Goal: Transaction & Acquisition: Purchase product/service

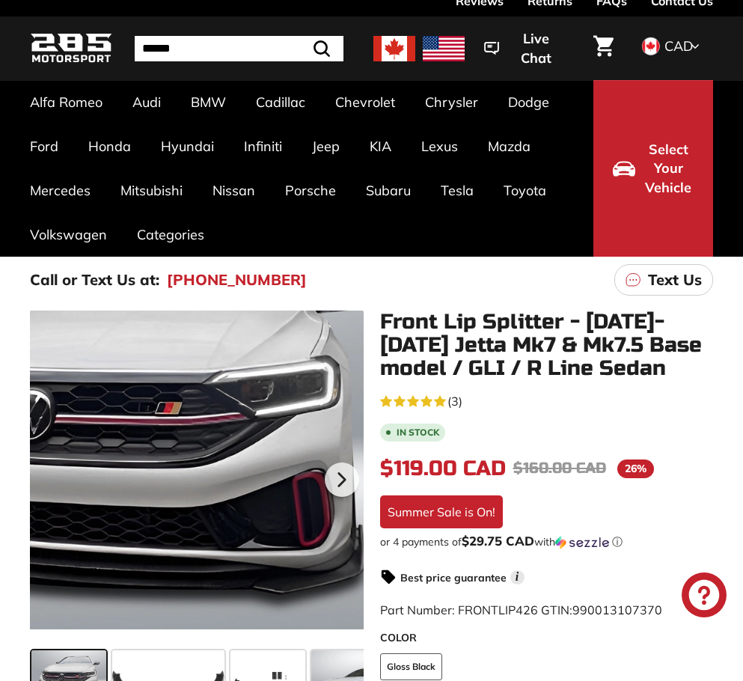
scroll to position [150, 0]
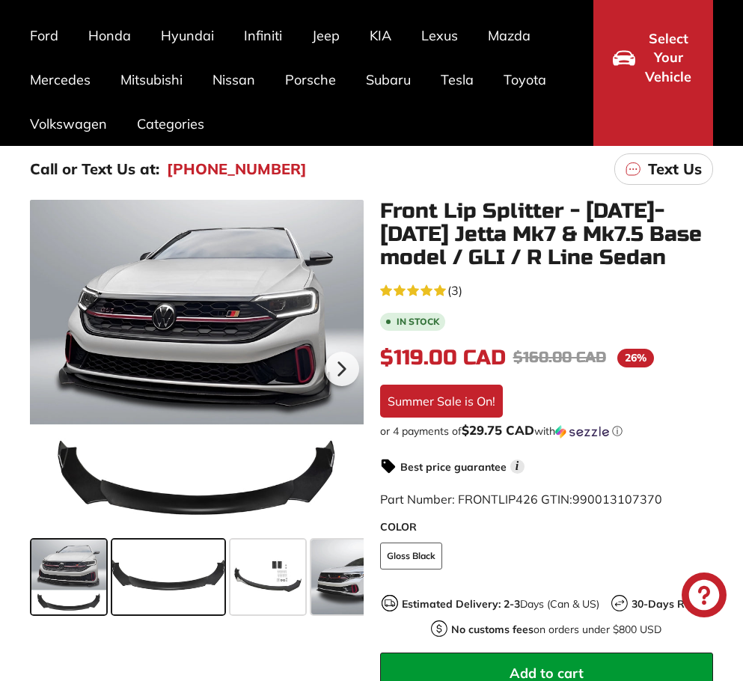
click at [158, 587] on span at bounding box center [168, 576] width 112 height 75
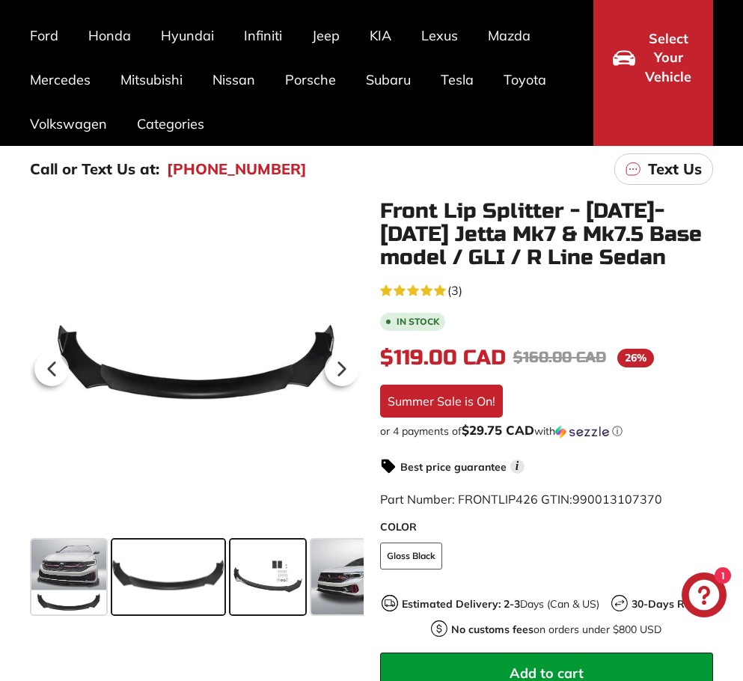
click at [283, 563] on span at bounding box center [267, 576] width 75 height 75
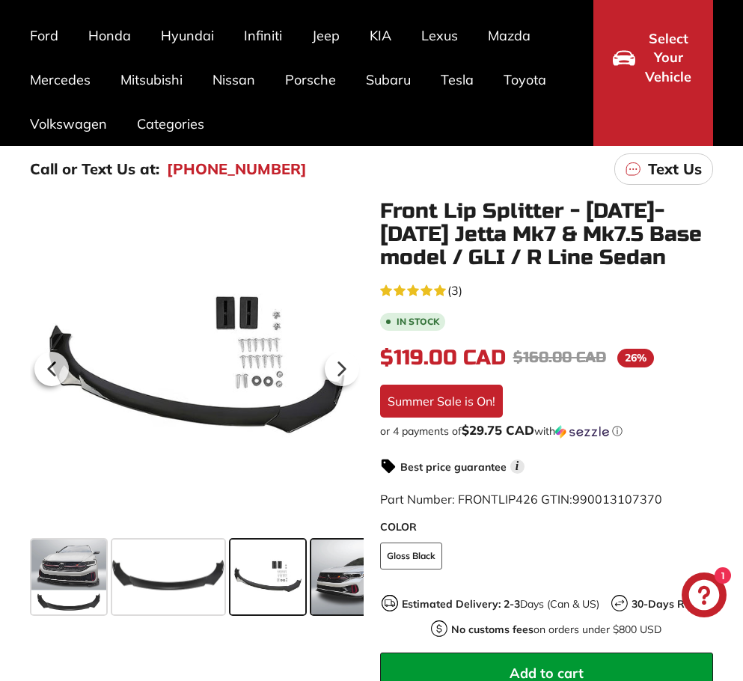
click at [338, 599] on span at bounding box center [357, 576] width 93 height 75
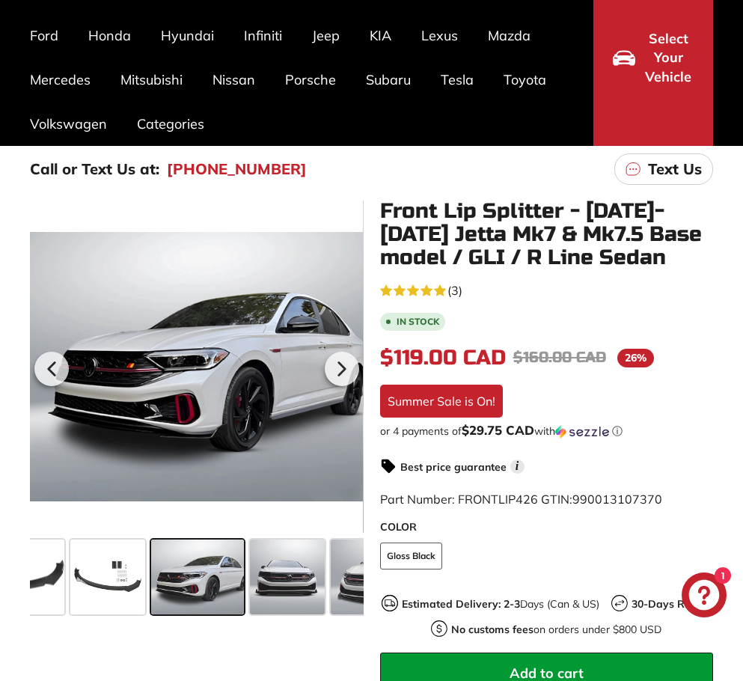
scroll to position [0, 161]
click at [294, 581] on span at bounding box center [286, 576] width 75 height 75
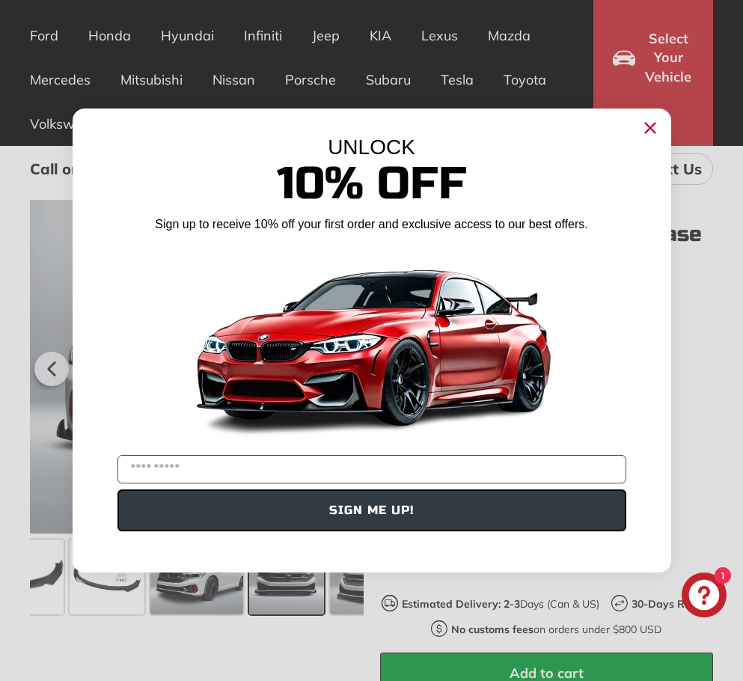
click at [653, 122] on circle "Close dialog" at bounding box center [649, 128] width 22 height 22
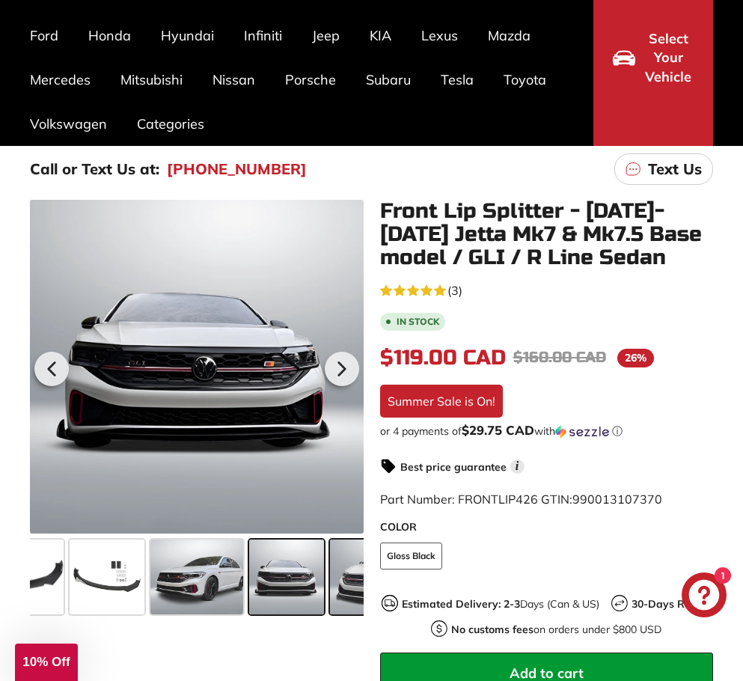
click at [343, 597] on span at bounding box center [374, 576] width 89 height 75
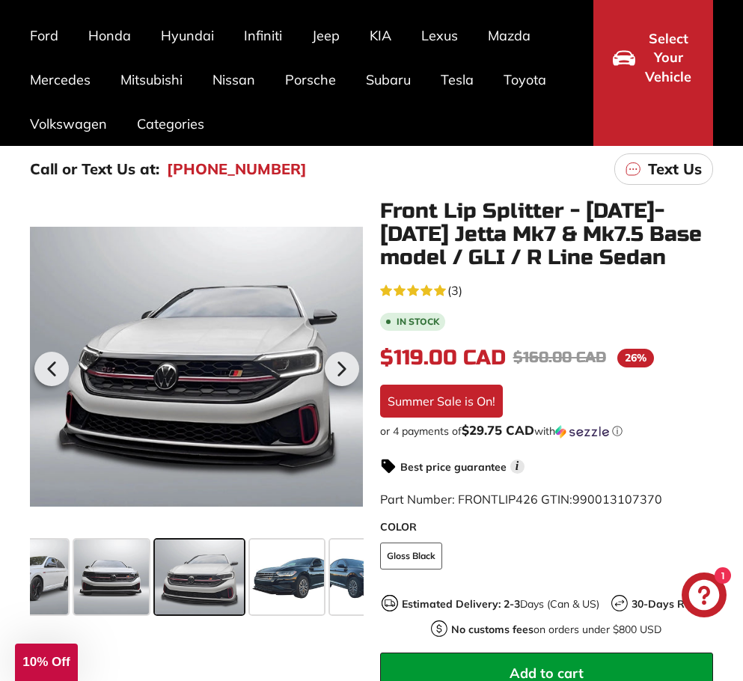
scroll to position [0, 339]
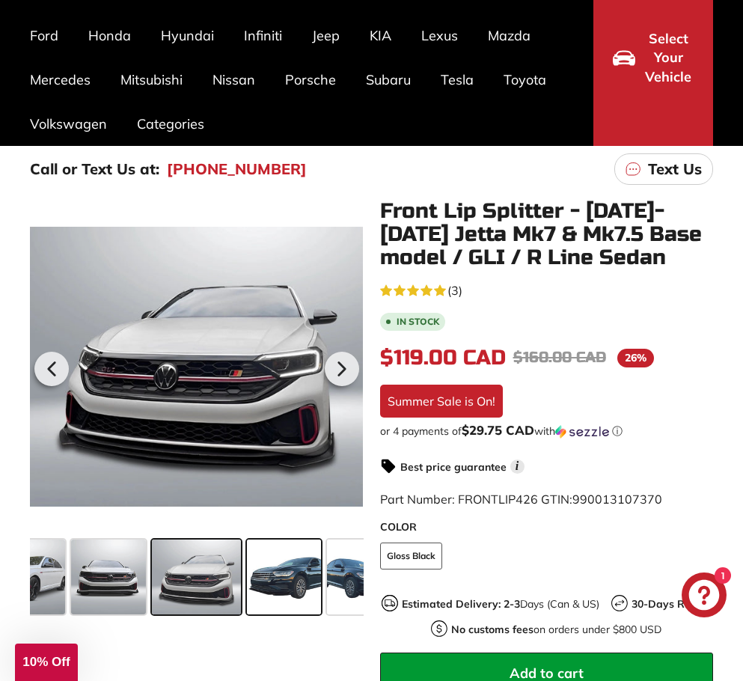
click at [305, 585] on span at bounding box center [284, 576] width 75 height 75
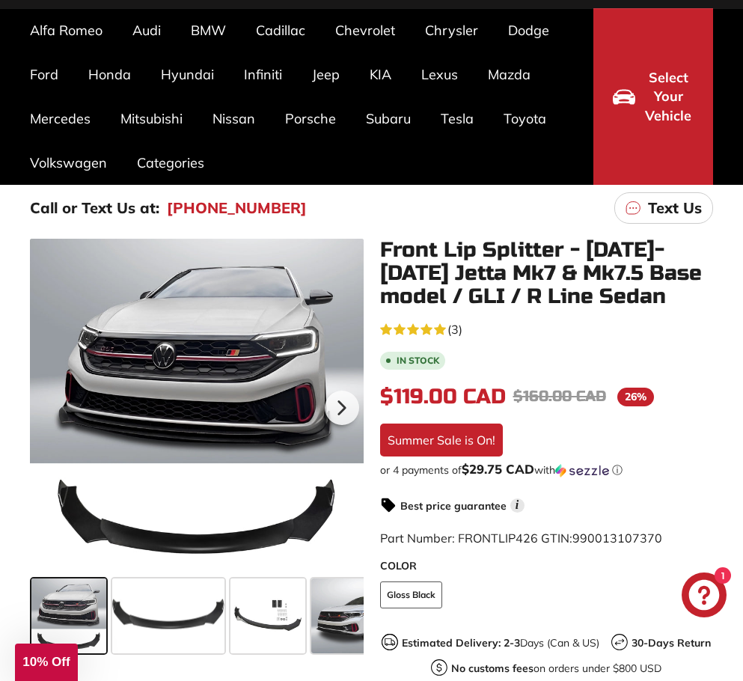
scroll to position [150, 0]
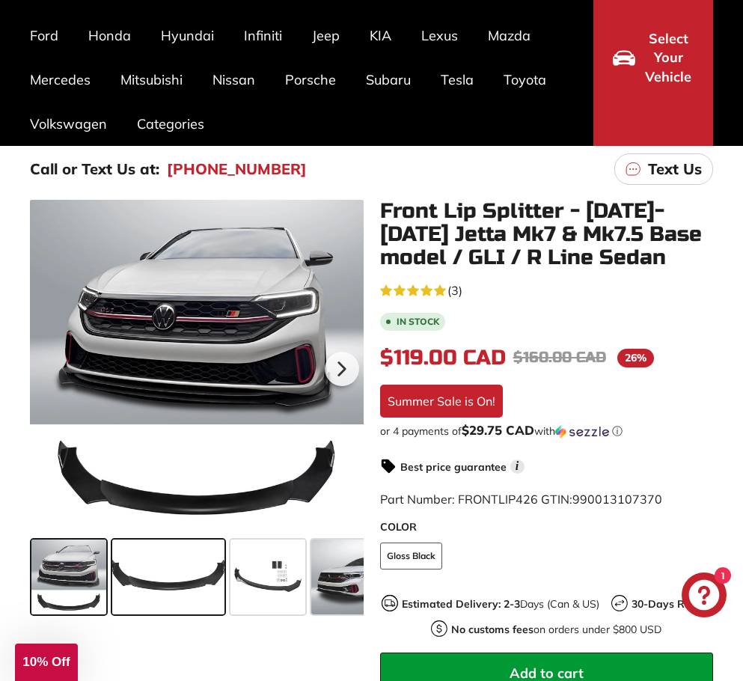
click at [175, 579] on span at bounding box center [168, 576] width 112 height 75
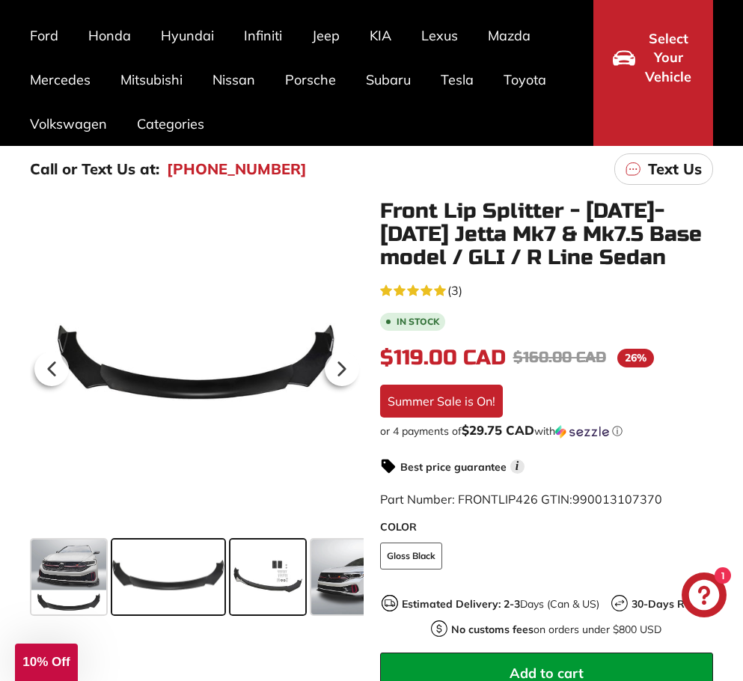
click at [274, 565] on span at bounding box center [267, 576] width 75 height 75
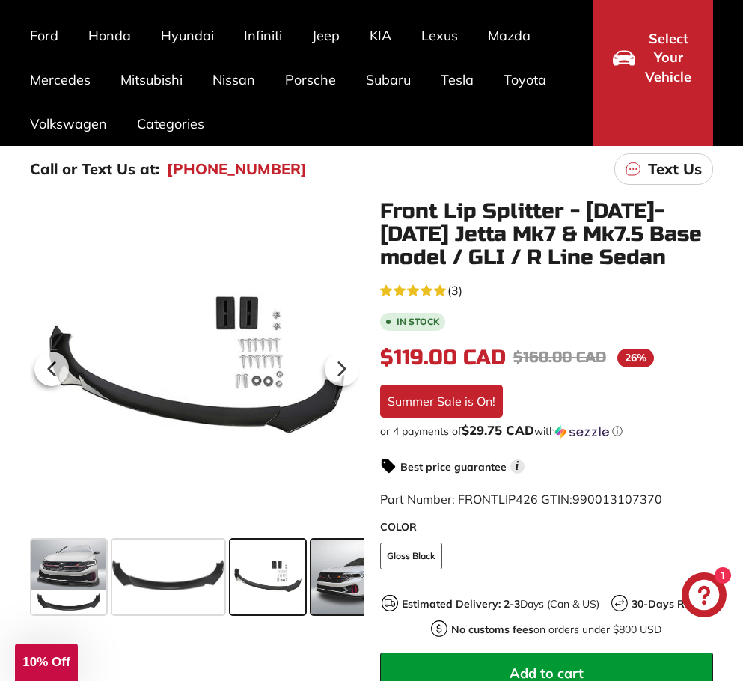
click at [352, 579] on span at bounding box center [357, 576] width 93 height 75
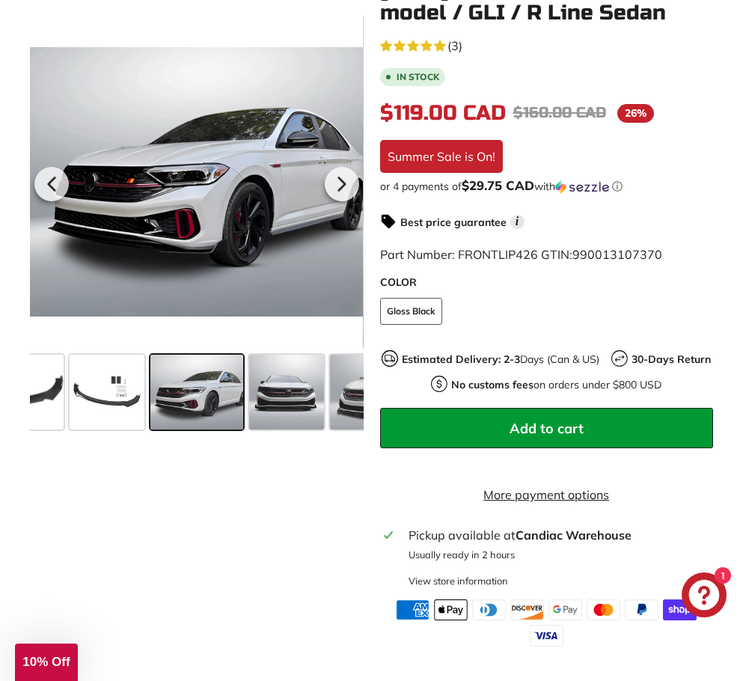
scroll to position [374, 0]
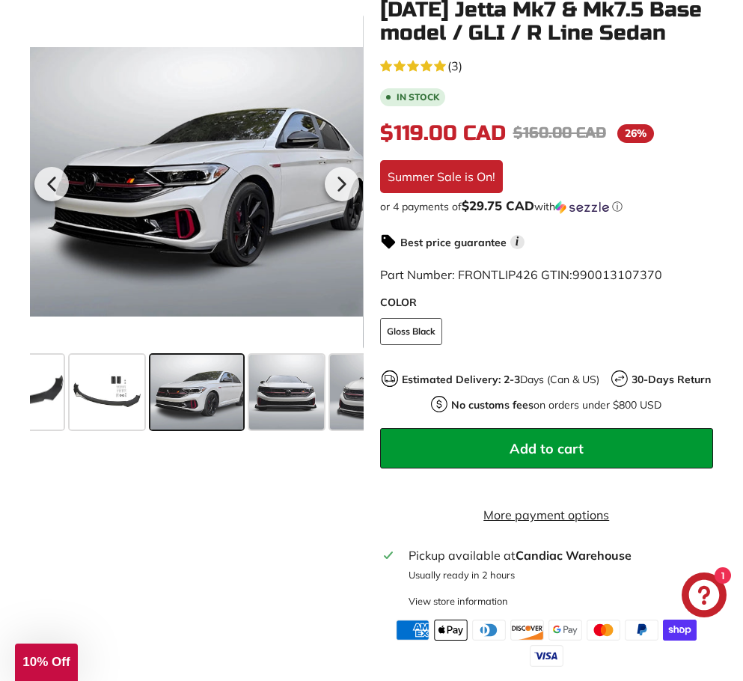
drag, startPoint x: 343, startPoint y: 409, endPoint x: 214, endPoint y: 409, distance: 129.4
click at [132, 420] on div at bounding box center [197, 392] width 334 height 87
click at [358, 407] on span at bounding box center [374, 392] width 89 height 75
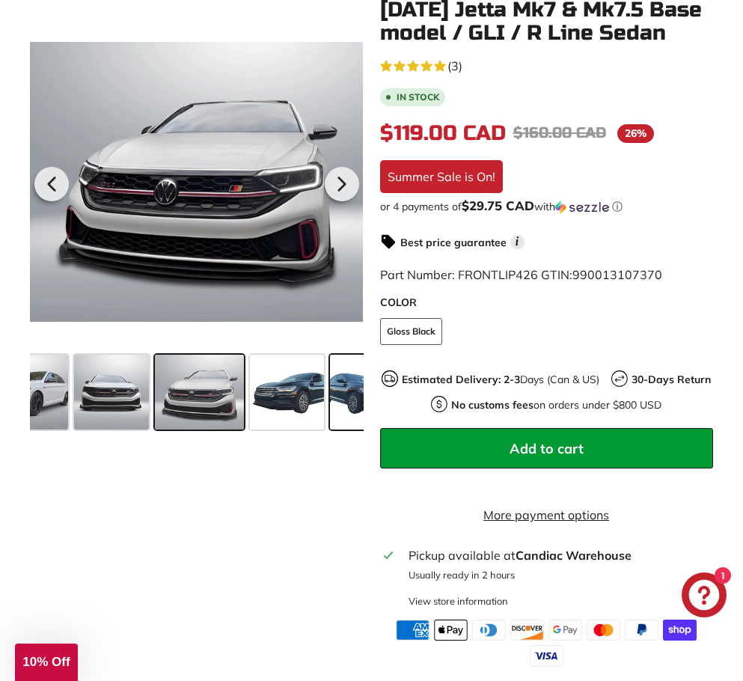
scroll to position [0, 339]
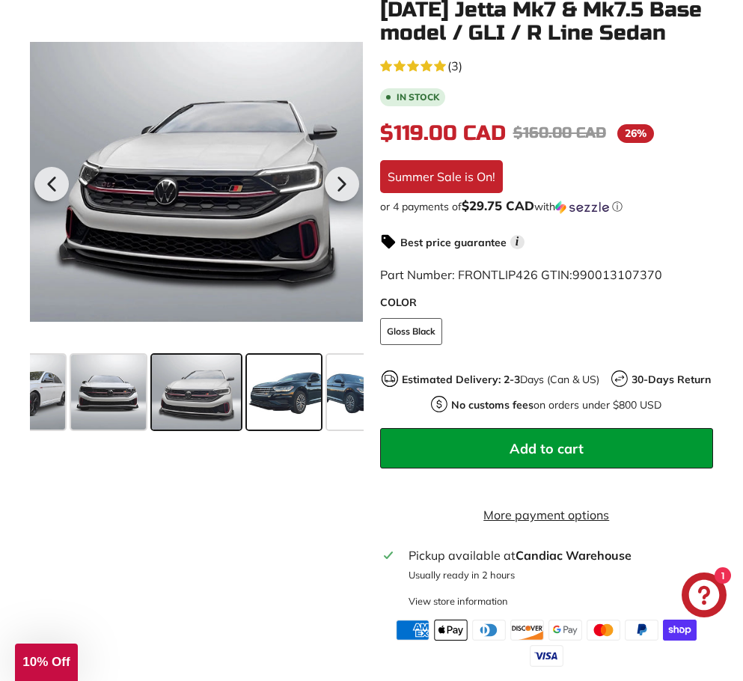
click at [274, 414] on span at bounding box center [284, 392] width 75 height 75
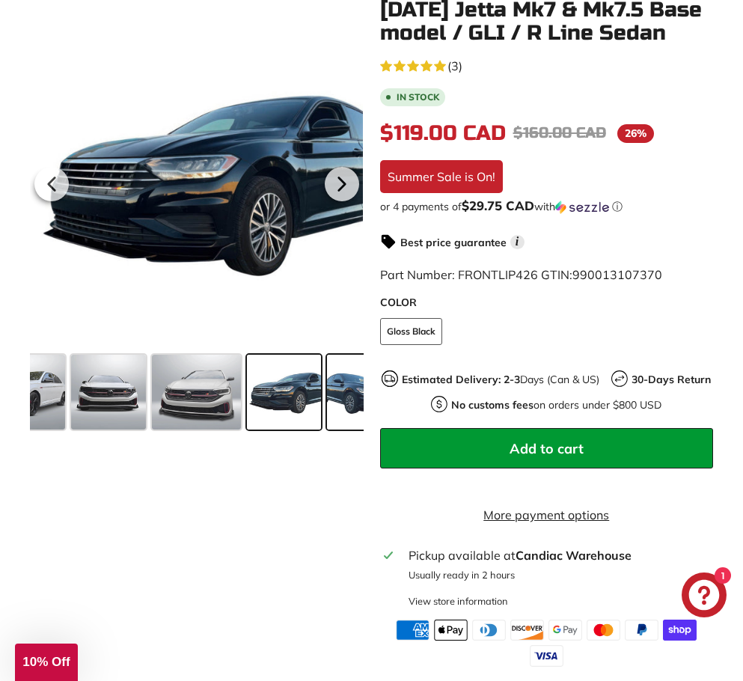
click at [335, 408] on span at bounding box center [364, 392] width 75 height 75
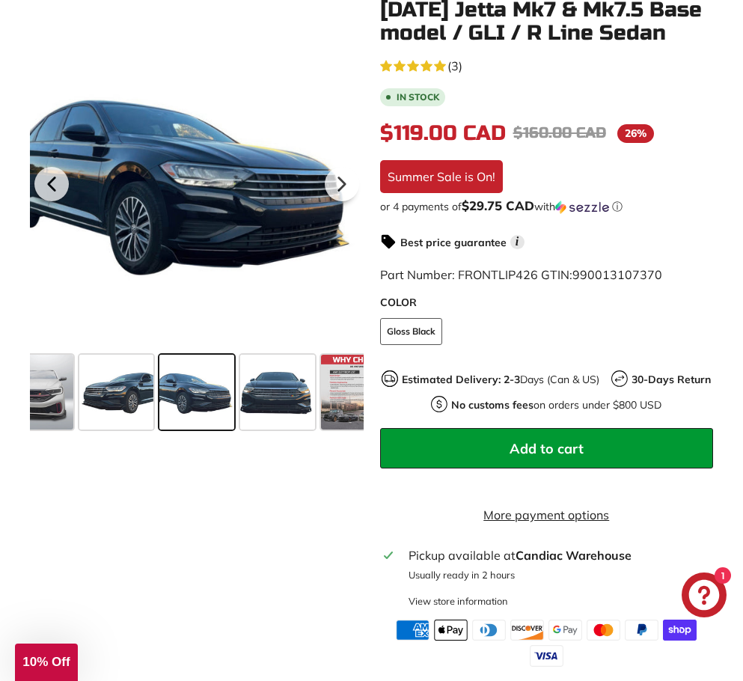
click at [335, 408] on span at bounding box center [358, 392] width 75 height 75
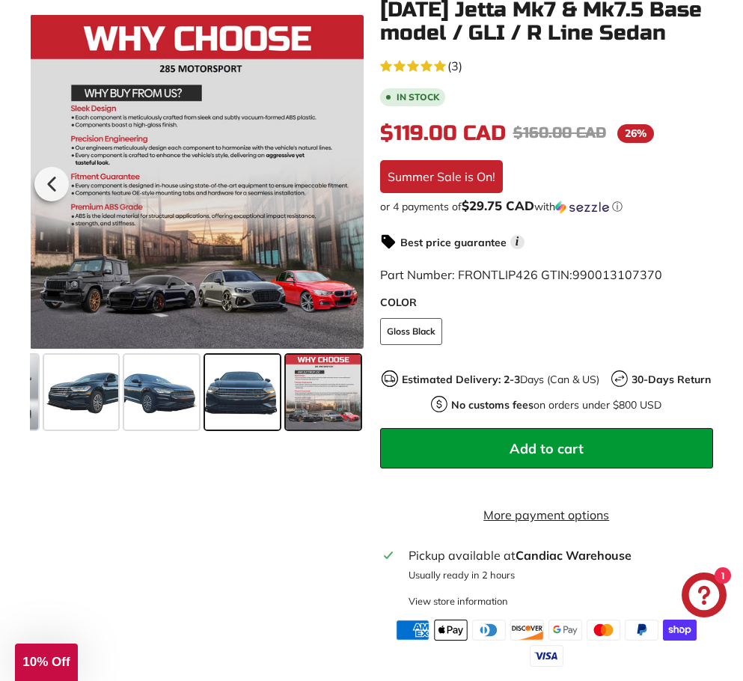
click at [254, 414] on span at bounding box center [242, 392] width 75 height 75
